Goal: Information Seeking & Learning: Learn about a topic

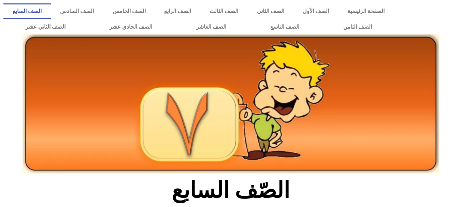
scroll to position [126, 0]
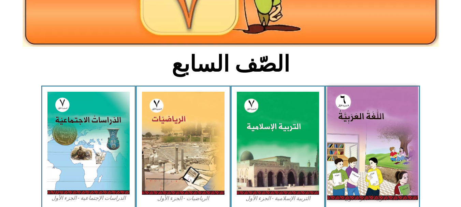
click at [356, 123] on img at bounding box center [372, 143] width 91 height 113
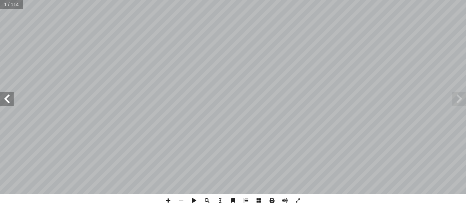
click at [10, 6] on input "text" at bounding box center [11, 4] width 23 height 9
type input "**"
click at [466, 104] on span at bounding box center [459, 99] width 14 height 14
click at [165, 195] on span at bounding box center [168, 200] width 13 height 13
drag, startPoint x: 165, startPoint y: 195, endPoint x: 160, endPoint y: 196, distance: 5.2
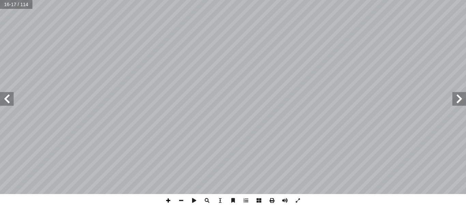
click at [160, 196] on div "١٠ : ُّ ط َ الخ : ِ ة َ ع ْ ق ُّ الر ِّ ط َ خ ِ ب ً ة َّ ر َ م َ ، و ِ خ ْ س َّ…" at bounding box center [233, 103] width 466 height 207
click at [171, 201] on span at bounding box center [168, 200] width 13 height 13
click at [461, 97] on span at bounding box center [459, 99] width 14 height 14
click at [8, 104] on span at bounding box center [7, 99] width 14 height 14
click at [174, 201] on div "١٠ : ُّ ط َ الخ : ِ ة َ ع ْ ق ُّ الر ِّ ط َ خ ِ ب ً ة َّ ر َ م َ ، و ِ خ ْ س َّ…" at bounding box center [233, 103] width 466 height 207
